Goal: Task Accomplishment & Management: Manage account settings

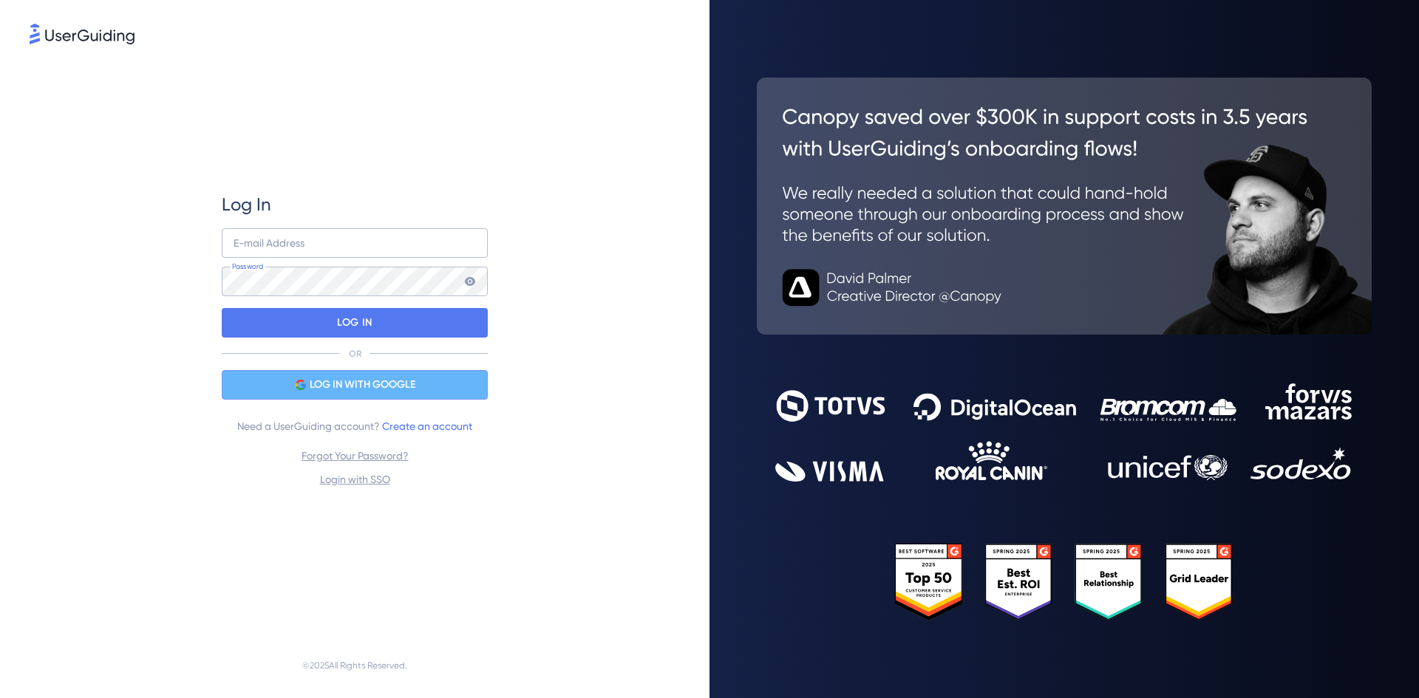
click at [353, 381] on span "LOG IN WITH GOOGLE" at bounding box center [363, 385] width 106 height 18
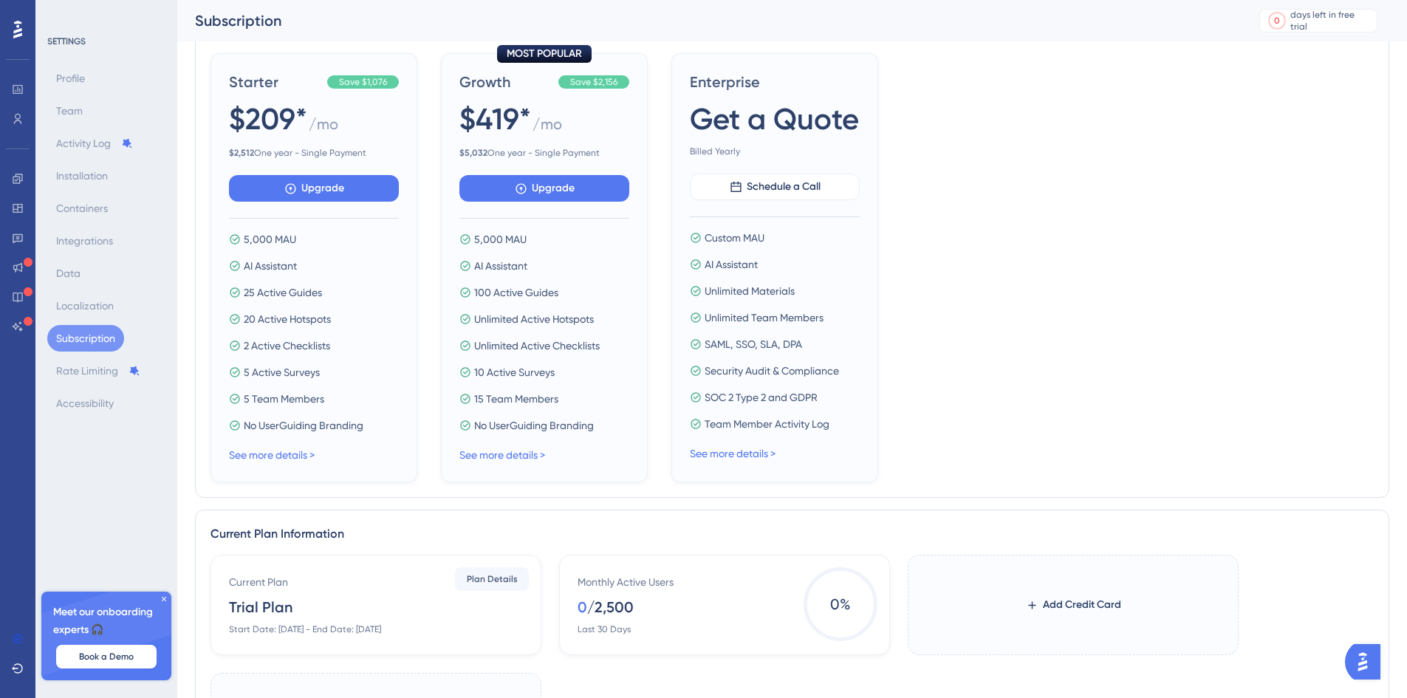
scroll to position [222, 0]
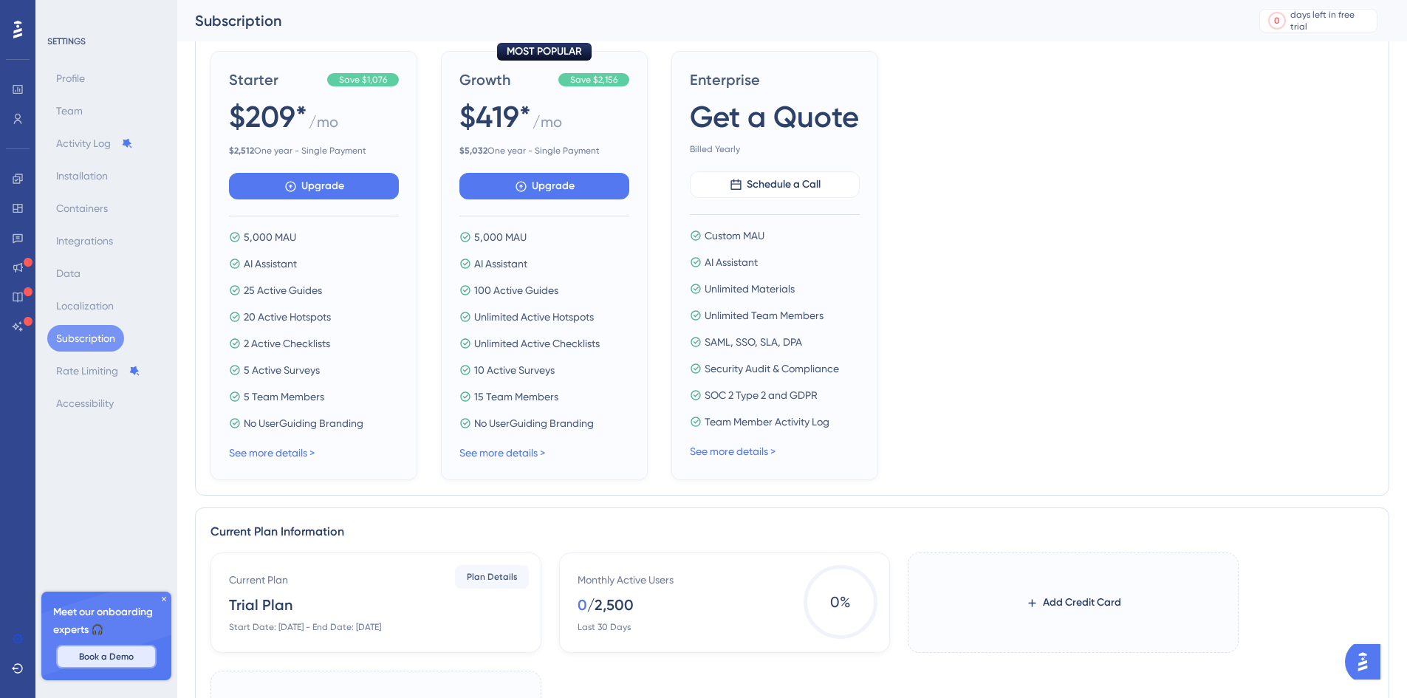
click at [117, 657] on span "Book a Demo" at bounding box center [106, 657] width 55 height 12
